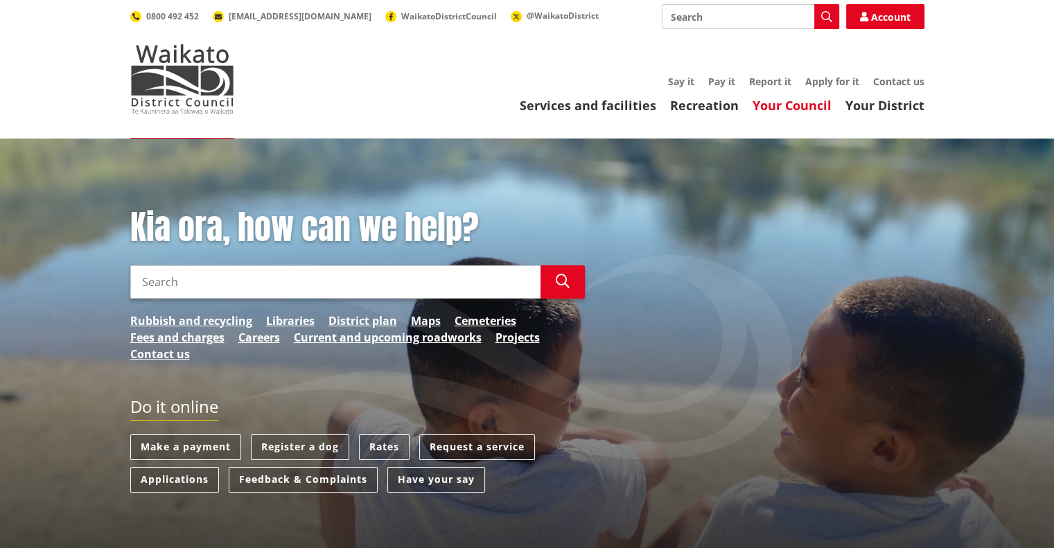
click at [792, 107] on link "Your Council" at bounding box center [792, 105] width 79 height 17
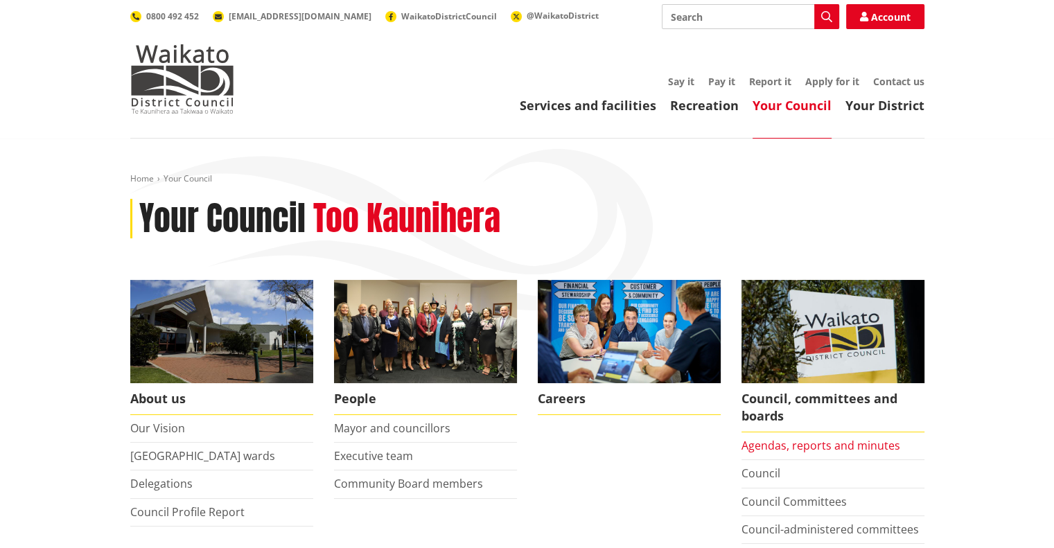
click at [765, 448] on link "Agendas, reports and minutes" at bounding box center [821, 445] width 159 height 15
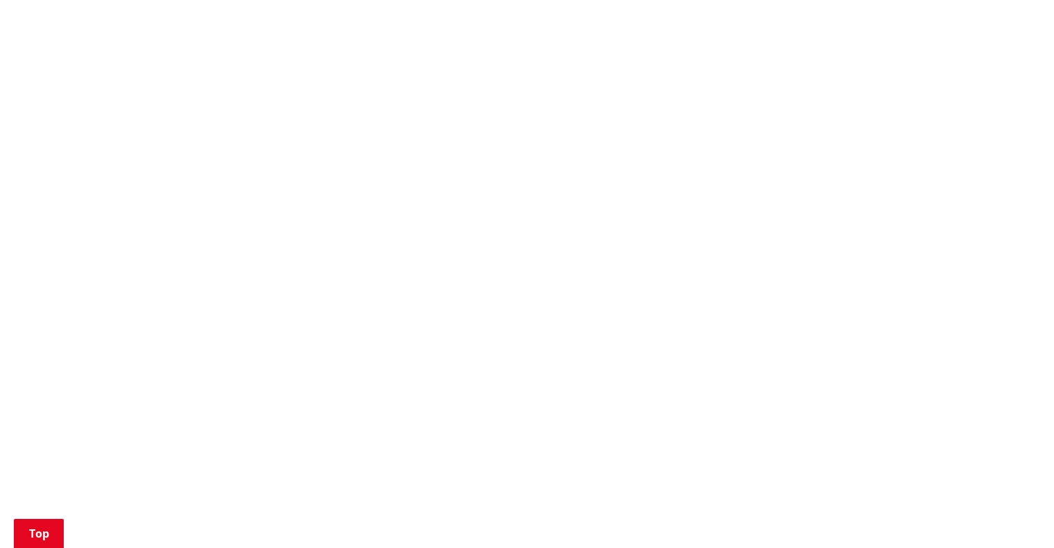
scroll to position [1061, 0]
